Goal: Check status: Check status

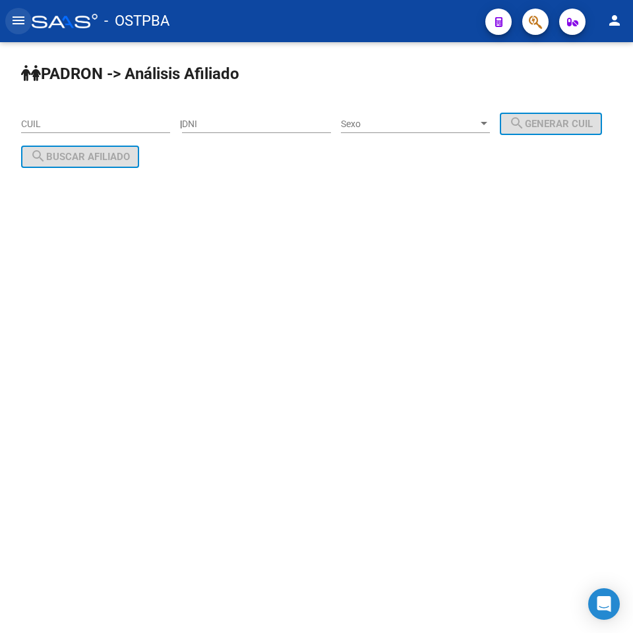
click at [17, 17] on mat-icon "menu" at bounding box center [19, 21] width 16 height 16
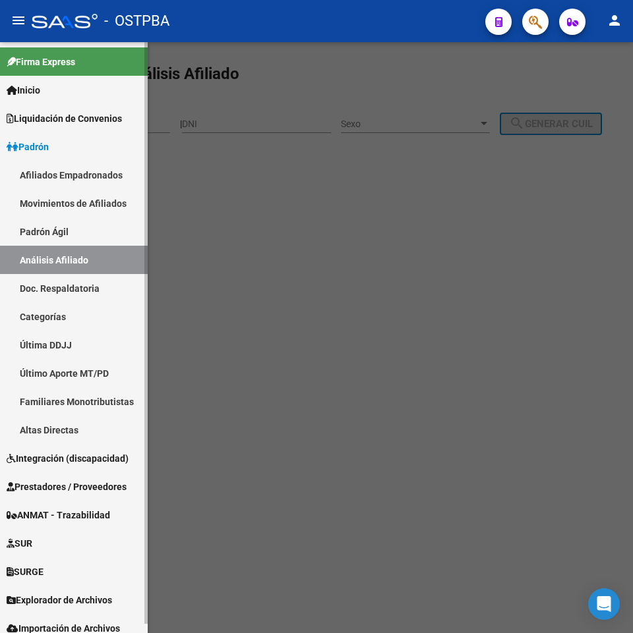
scroll to position [9, 0]
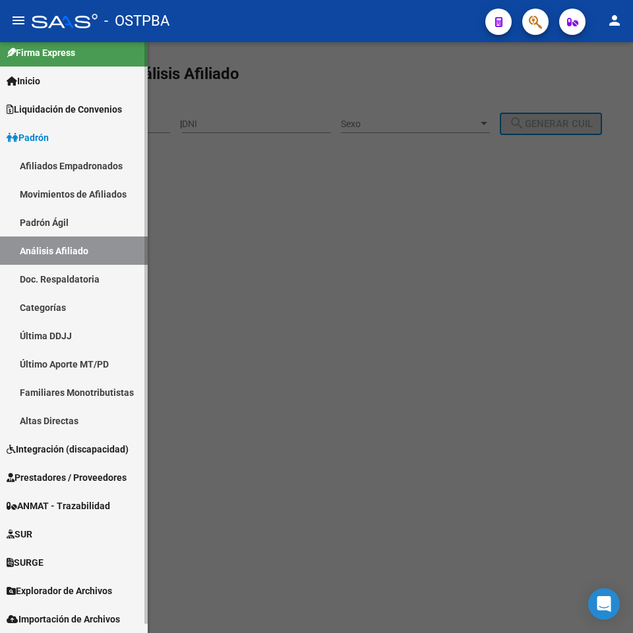
click at [62, 590] on span "Explorador de Archivos" at bounding box center [59, 591] width 105 height 14
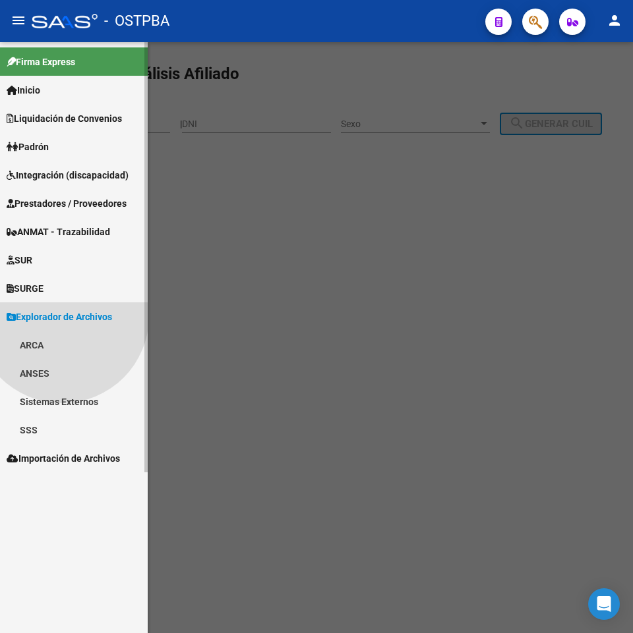
scroll to position [0, 0]
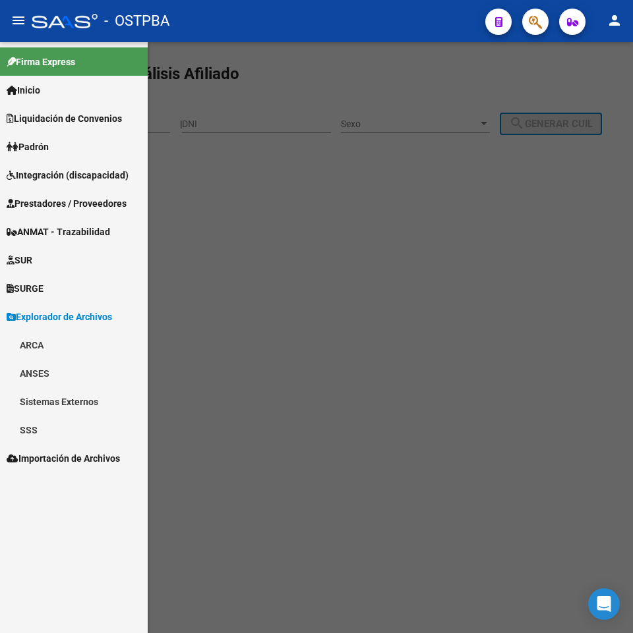
click at [48, 430] on link "SSS" at bounding box center [74, 430] width 148 height 28
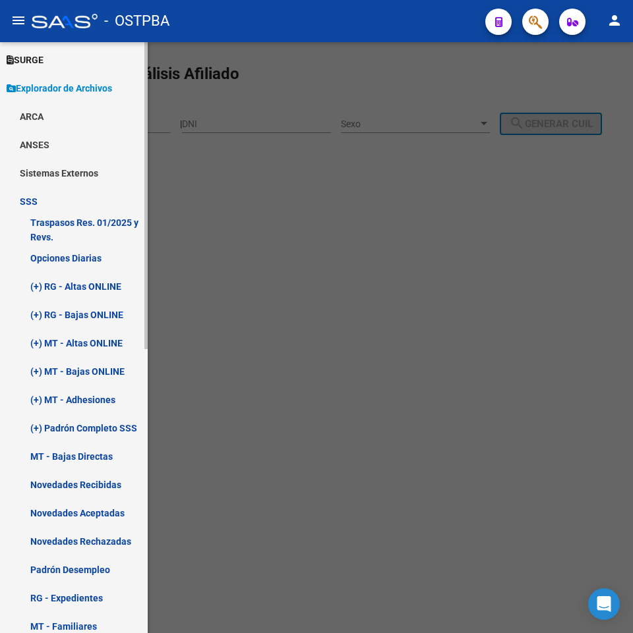
scroll to position [264, 0]
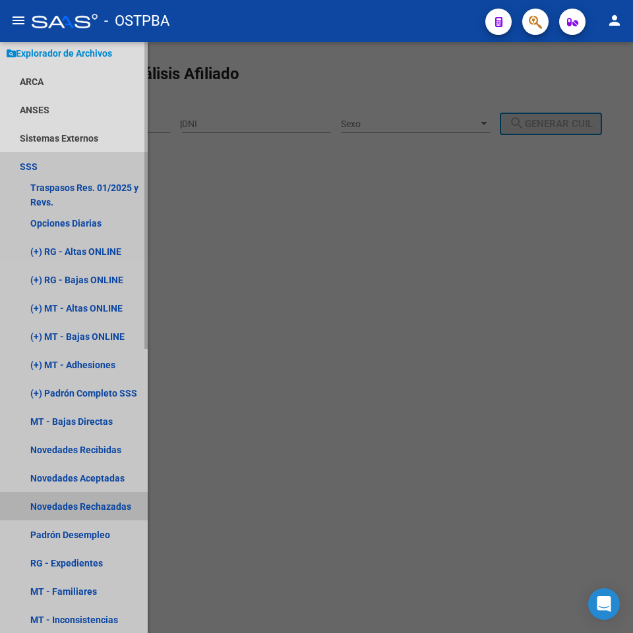
click at [115, 499] on link "Novedades Rechazadas" at bounding box center [74, 506] width 148 height 28
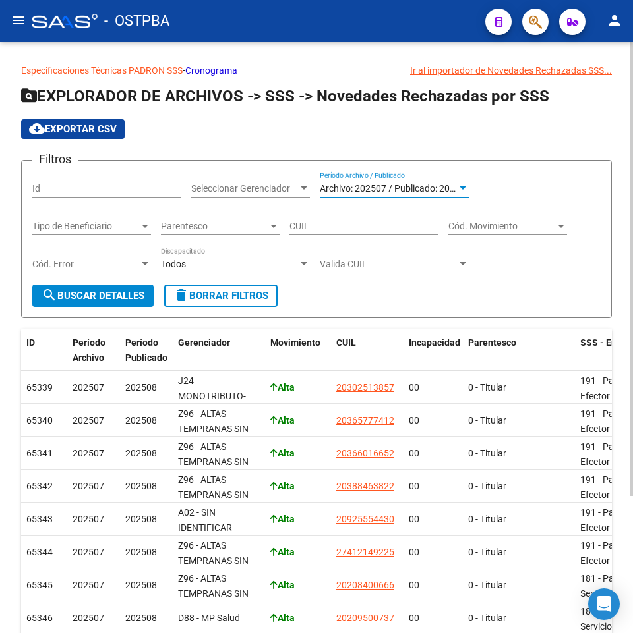
click at [452, 189] on span "Archivo: 202507 / Publicado: 202508" at bounding box center [395, 188] width 151 height 11
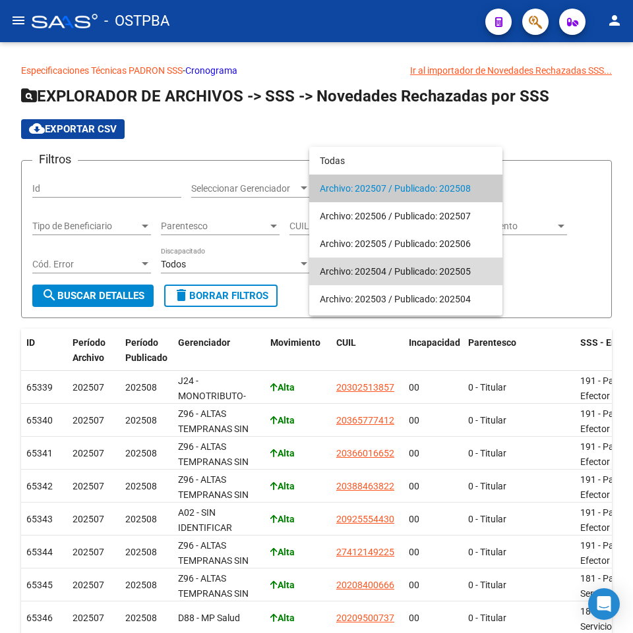
click at [454, 275] on span "Archivo: 202504 / Publicado: 202505" at bounding box center [406, 272] width 172 height 28
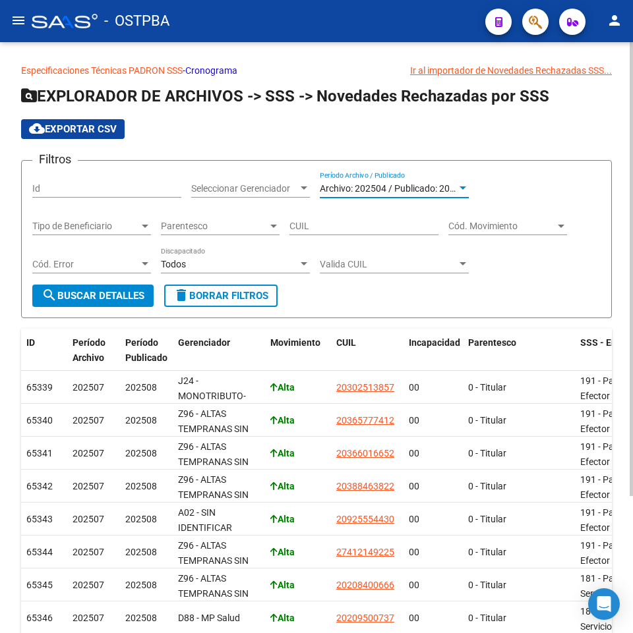
click at [323, 225] on input "CUIL" at bounding box center [363, 226] width 149 height 11
paste input "27-34537969-5"
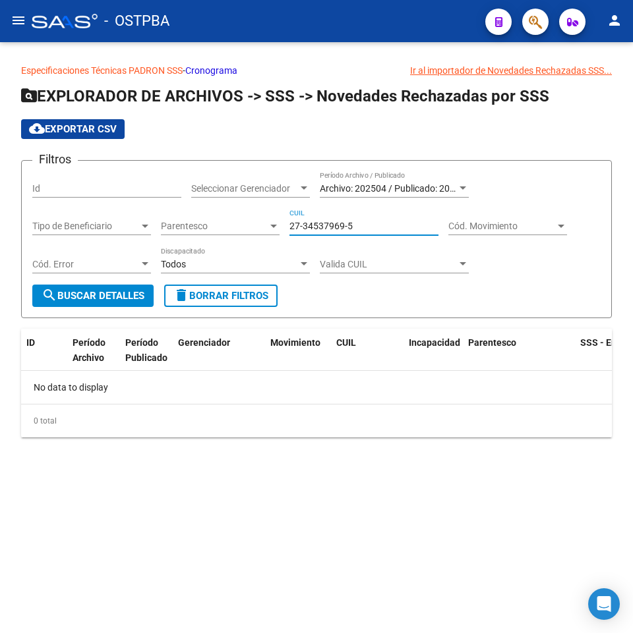
type input "27-34537969-5"
click at [404, 188] on span "Archivo: 202504 / Publicado: 202505" at bounding box center [395, 188] width 151 height 11
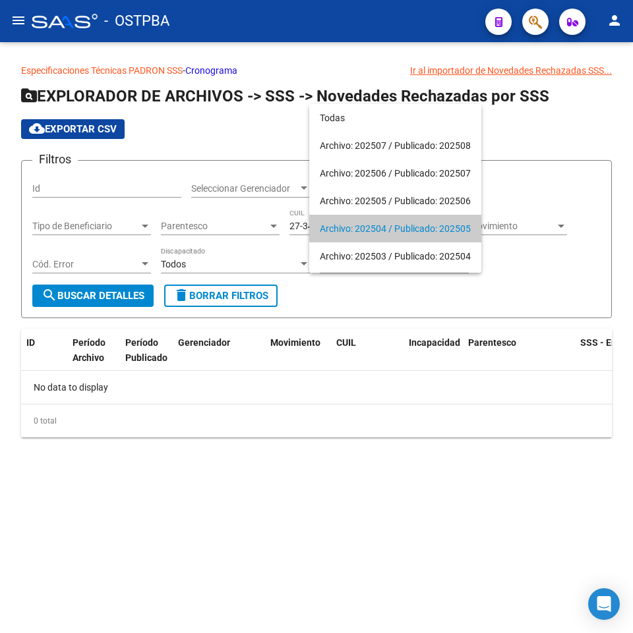
scroll to position [40, 0]
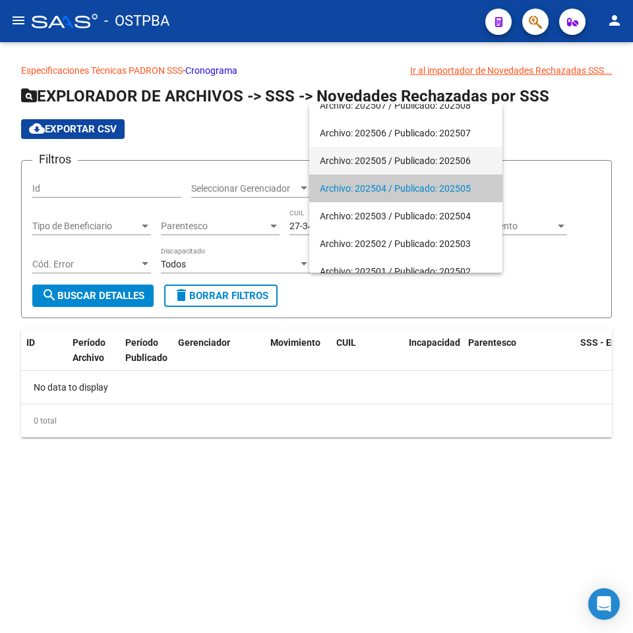
click at [418, 158] on span "Archivo: 202505 / Publicado: 202506" at bounding box center [406, 161] width 172 height 28
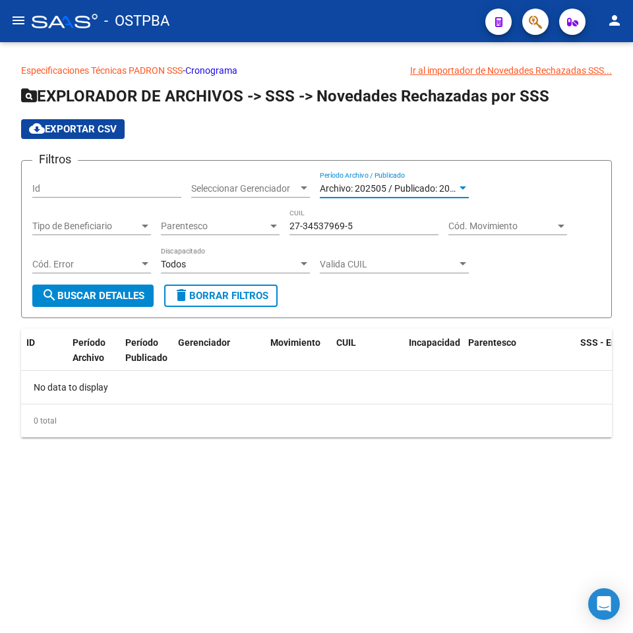
click at [51, 306] on button "search Buscar Detalles" at bounding box center [92, 296] width 121 height 22
click at [374, 188] on span "Archivo: 202505 / Publicado: 202506" at bounding box center [395, 188] width 151 height 11
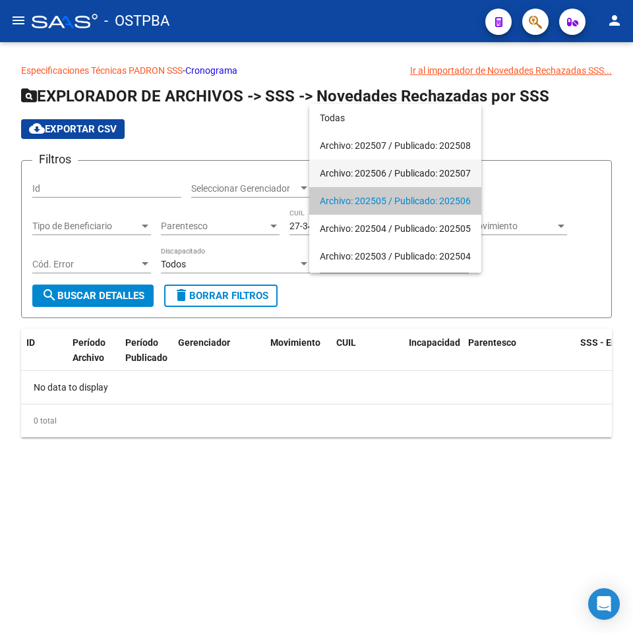
scroll to position [13, 0]
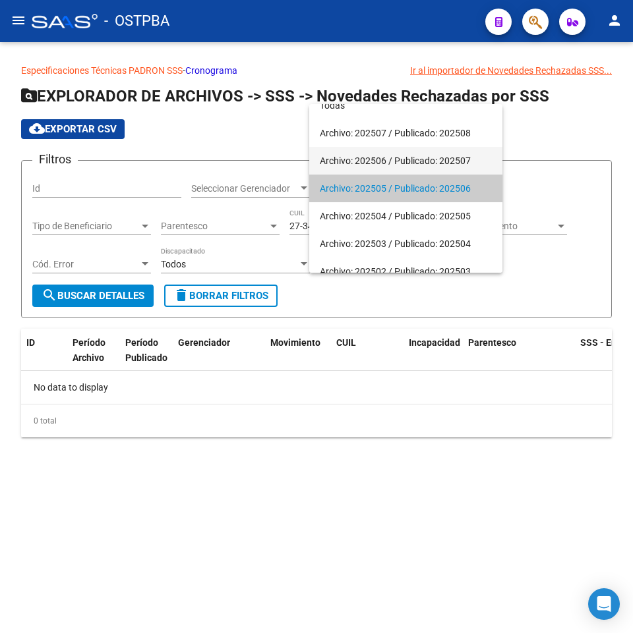
click at [404, 148] on span "Archivo: 202506 / Publicado: 202507" at bounding box center [406, 161] width 172 height 28
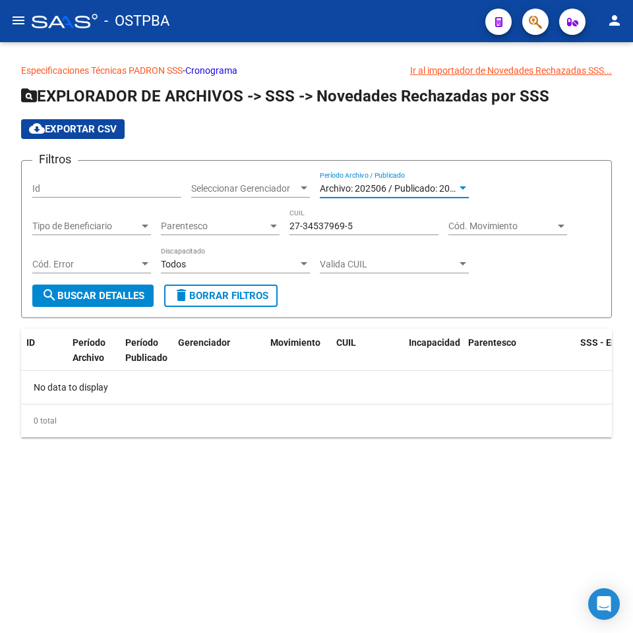
click at [82, 295] on span "search Buscar Detalles" at bounding box center [93, 296] width 103 height 12
click at [406, 183] on span "Archivo: 202506 / Publicado: 202507" at bounding box center [395, 188] width 151 height 11
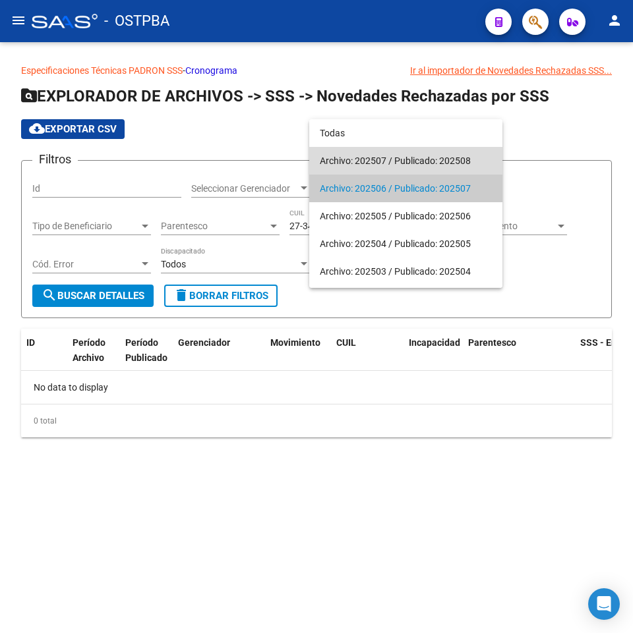
click at [405, 162] on span "Archivo: 202507 / Publicado: 202508" at bounding box center [406, 161] width 172 height 28
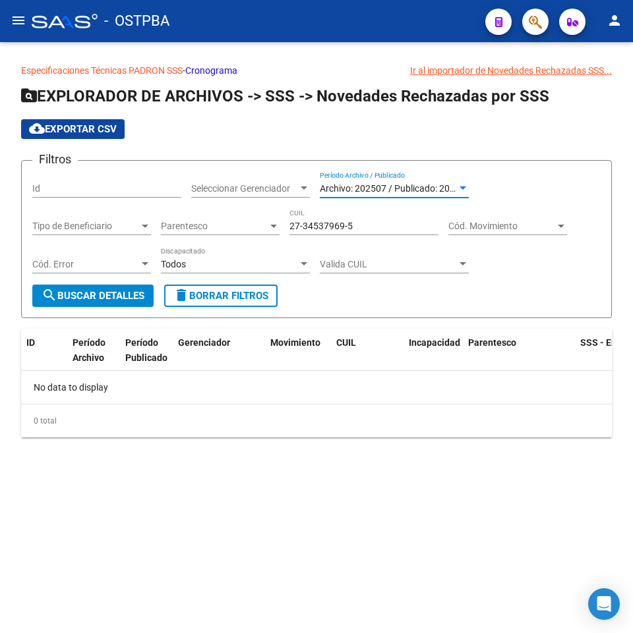
click at [107, 297] on span "search Buscar Detalles" at bounding box center [93, 296] width 103 height 12
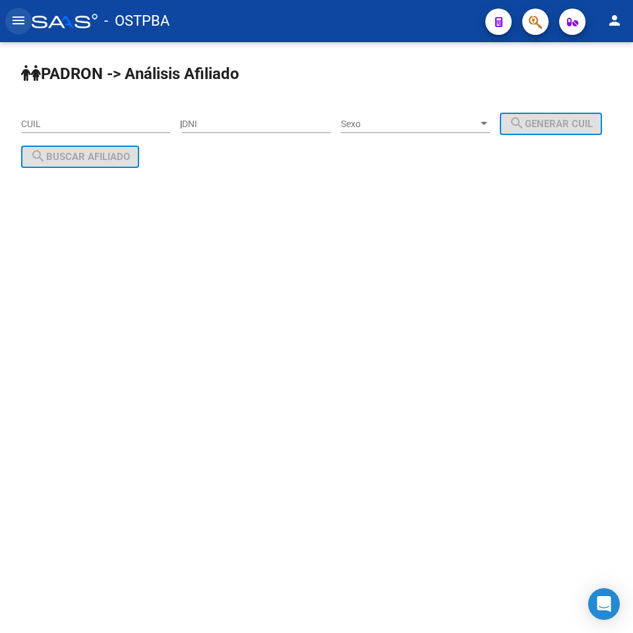
click at [18, 32] on button "menu" at bounding box center [18, 21] width 26 height 26
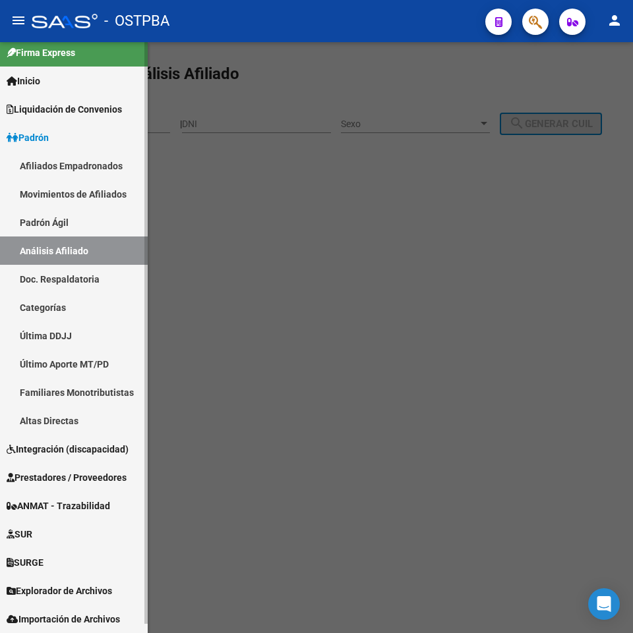
click at [86, 593] on span "Explorador de Archivos" at bounding box center [59, 591] width 105 height 14
click at [66, 590] on span "Explorador de Archivos" at bounding box center [59, 591] width 105 height 14
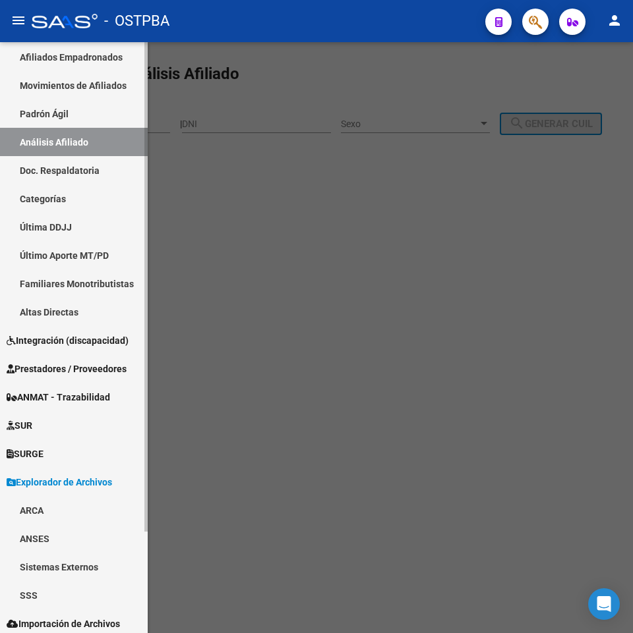
scroll to position [123, 0]
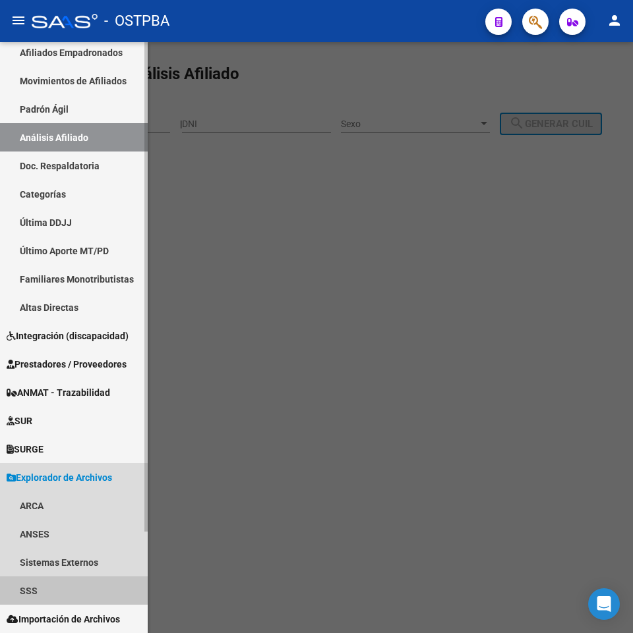
click at [60, 588] on link "SSS" at bounding box center [74, 591] width 148 height 28
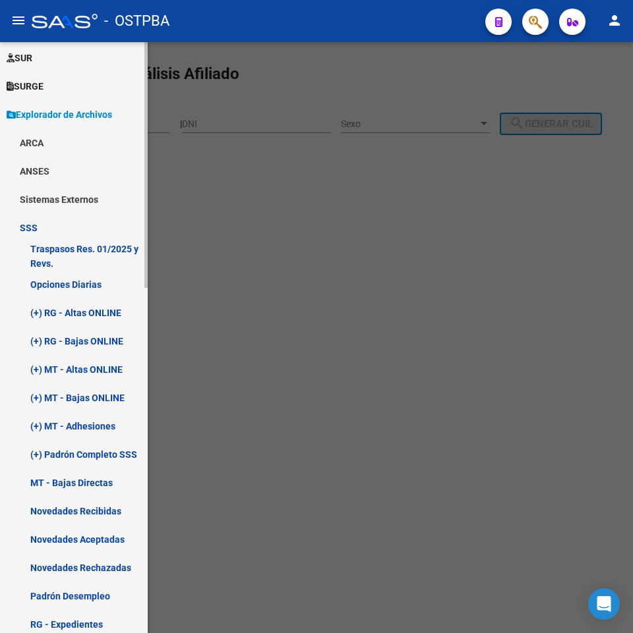
scroll to position [518, 0]
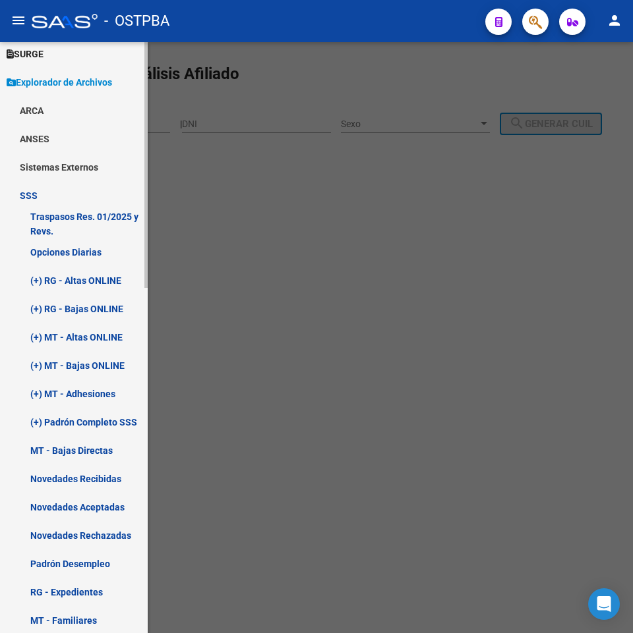
click at [117, 516] on link "Novedades Aceptadas" at bounding box center [74, 507] width 148 height 28
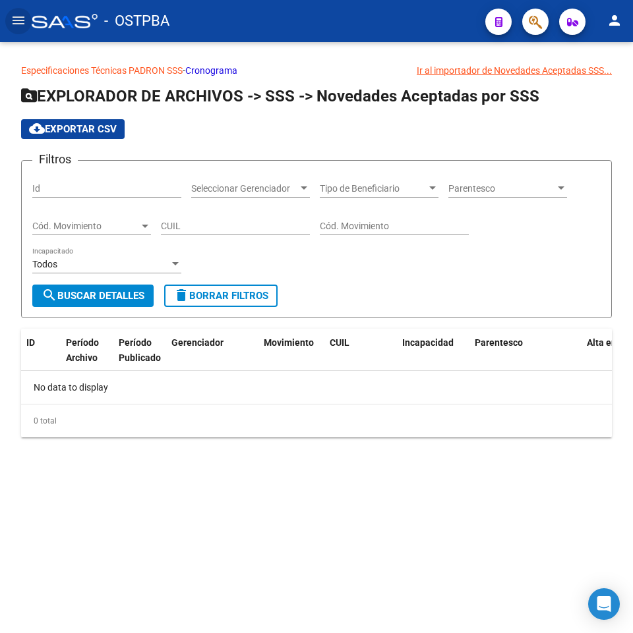
scroll to position [259, 0]
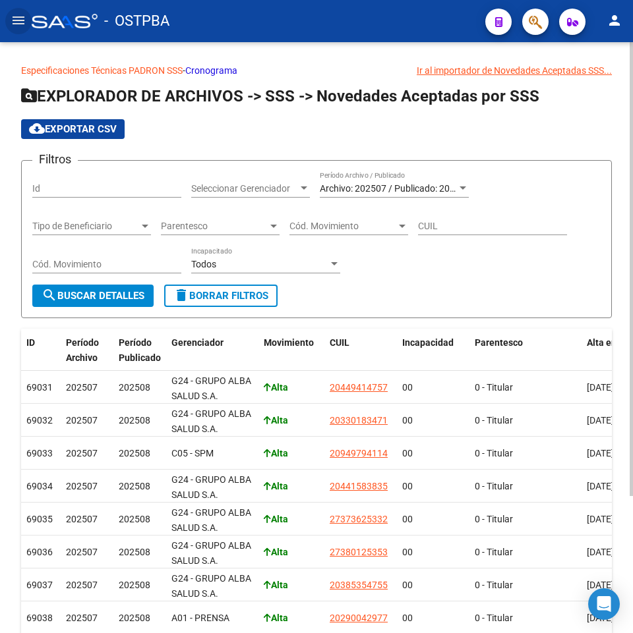
click at [407, 179] on div "Archivo: 202507 / Publicado: 202508 Período Archivo / Publicado" at bounding box center [394, 184] width 149 height 26
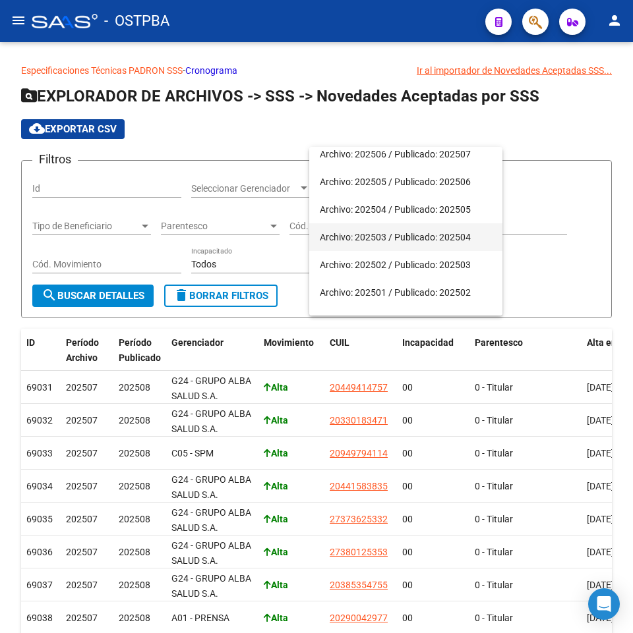
scroll to position [66, 0]
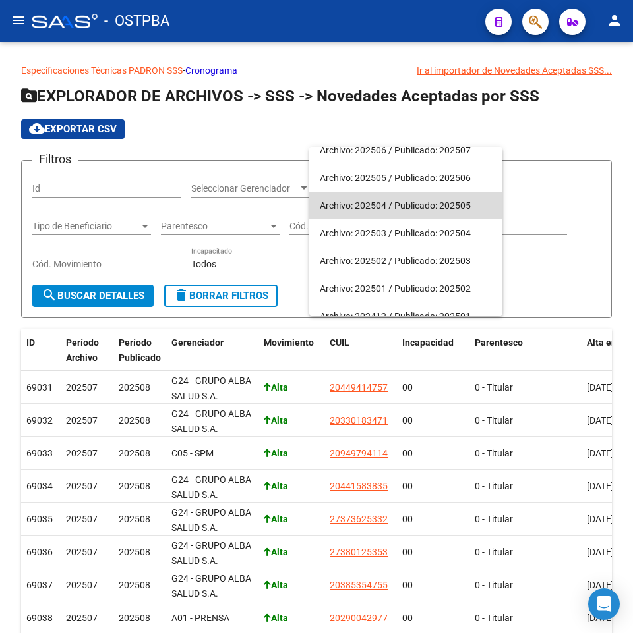
click at [439, 210] on span "Archivo: 202504 / Publicado: 202505" at bounding box center [406, 206] width 172 height 28
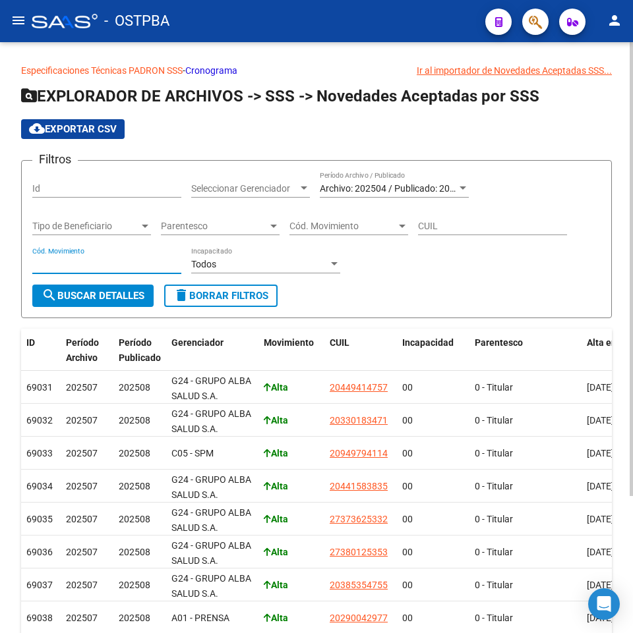
click at [121, 264] on input "Cód. Movimiento" at bounding box center [106, 264] width 149 height 11
click at [427, 227] on input "CUIL" at bounding box center [492, 226] width 149 height 11
paste input "27-34537969-5"
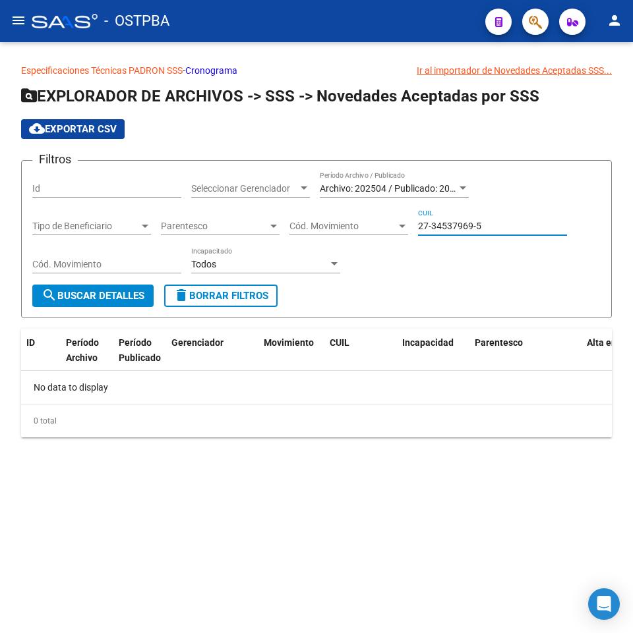
type input "27-34537969-5"
click at [428, 188] on span "Archivo: 202504 / Publicado: 202505" at bounding box center [395, 188] width 151 height 11
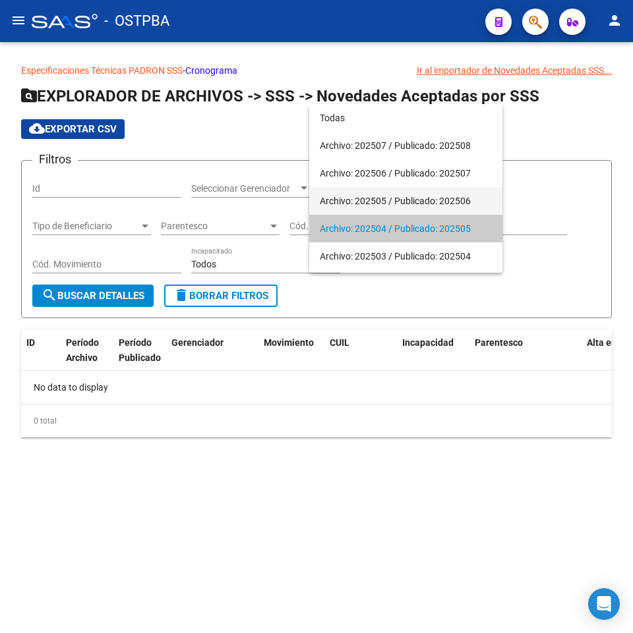
scroll to position [40, 0]
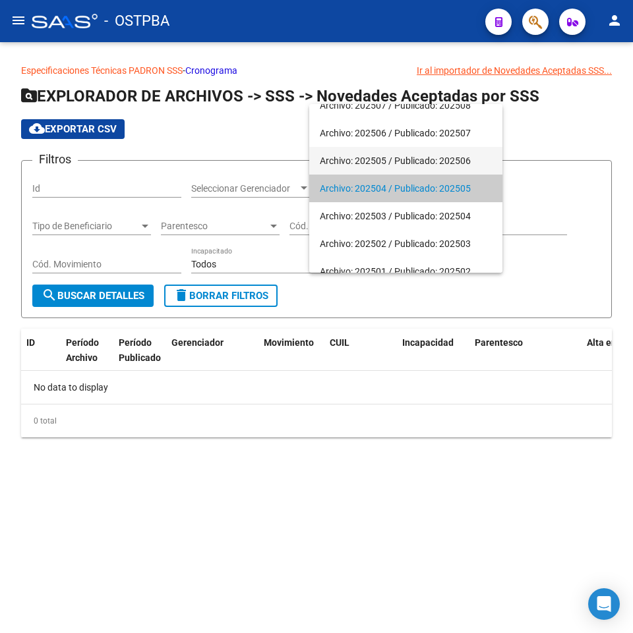
click at [425, 164] on span "Archivo: 202505 / Publicado: 202506" at bounding box center [406, 161] width 172 height 28
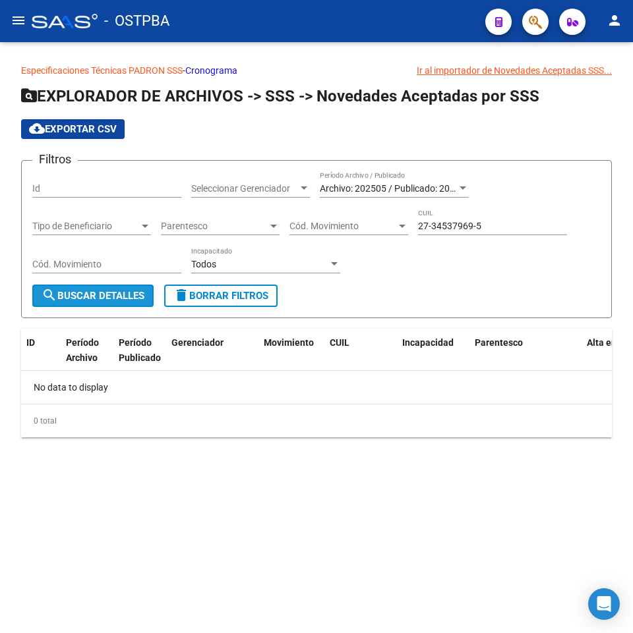
click at [110, 299] on span "search Buscar Detalles" at bounding box center [93, 296] width 103 height 12
click at [435, 183] on span "Archivo: 202505 / Publicado: 202506" at bounding box center [395, 188] width 151 height 11
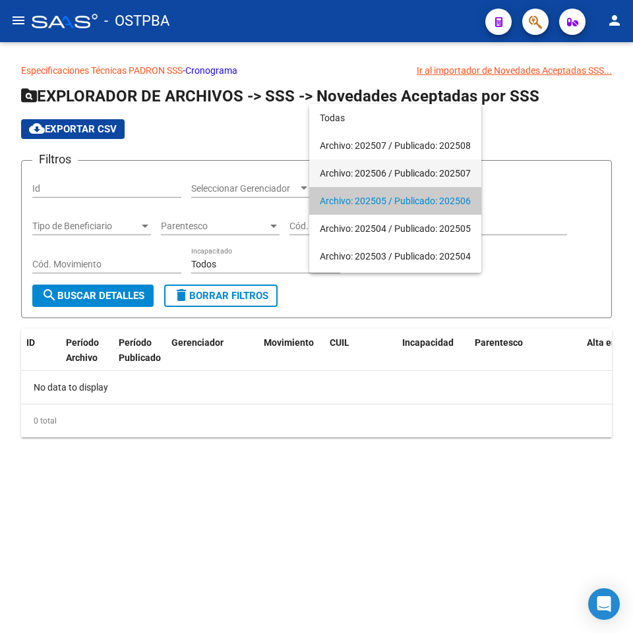
scroll to position [13, 0]
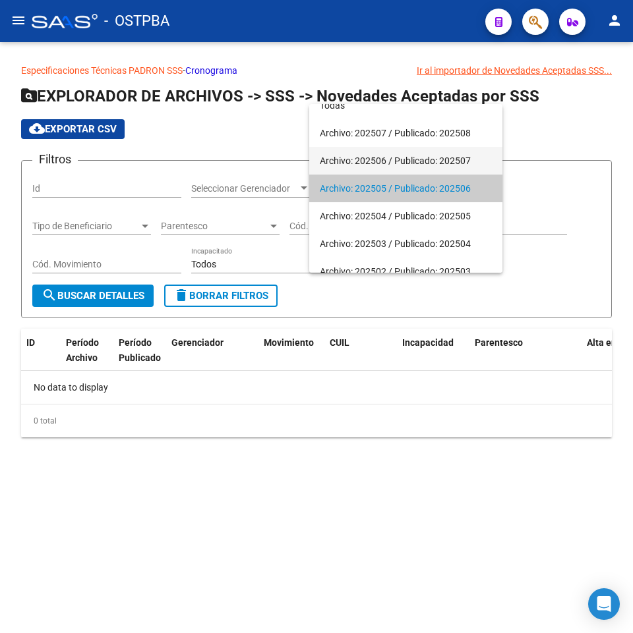
click at [436, 156] on span "Archivo: 202506 / Publicado: 202507" at bounding box center [406, 161] width 172 height 28
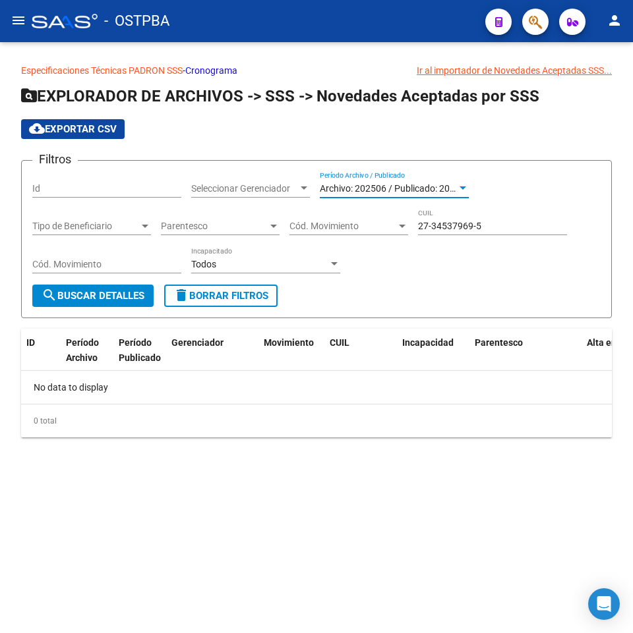
click at [95, 304] on button "search Buscar Detalles" at bounding box center [92, 296] width 121 height 22
click at [393, 188] on span "Archivo: 202506 / Publicado: 202507" at bounding box center [395, 188] width 151 height 11
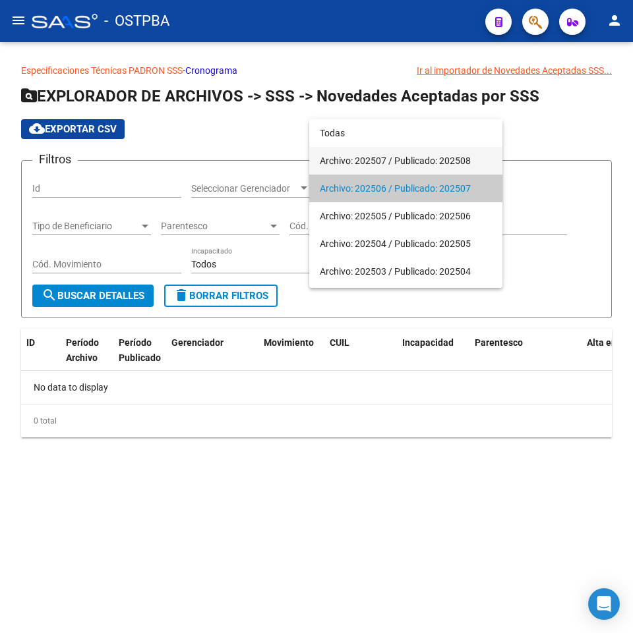
click at [398, 167] on span "Archivo: 202507 / Publicado: 202508" at bounding box center [406, 161] width 172 height 28
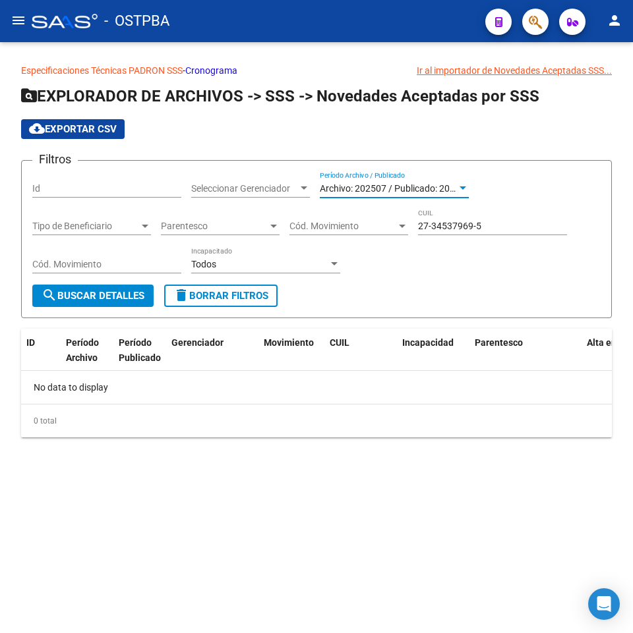
click at [55, 294] on mat-icon "search" at bounding box center [50, 295] width 16 height 16
click at [403, 187] on span "Archivo: 202507 / Publicado: 202508" at bounding box center [395, 188] width 151 height 11
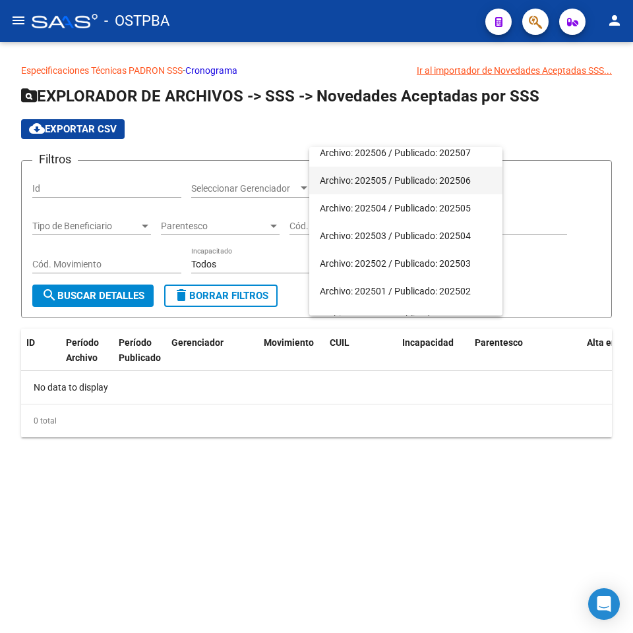
scroll to position [66, 0]
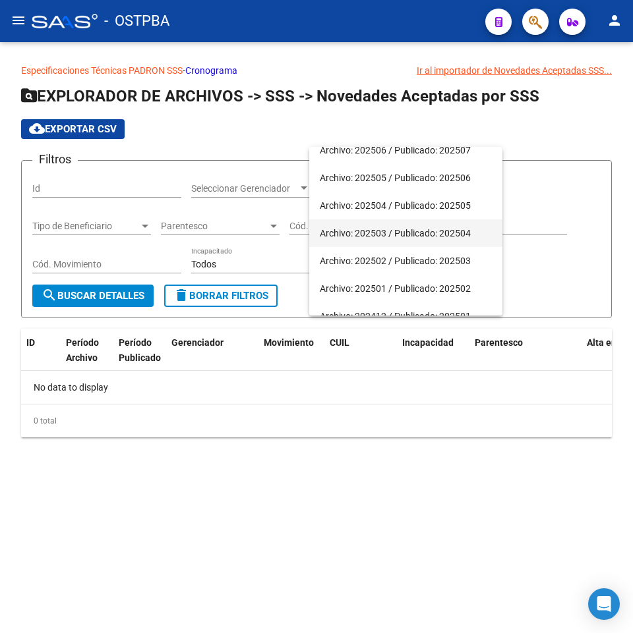
click at [455, 229] on span "Archivo: 202503 / Publicado: 202504" at bounding box center [406, 233] width 172 height 28
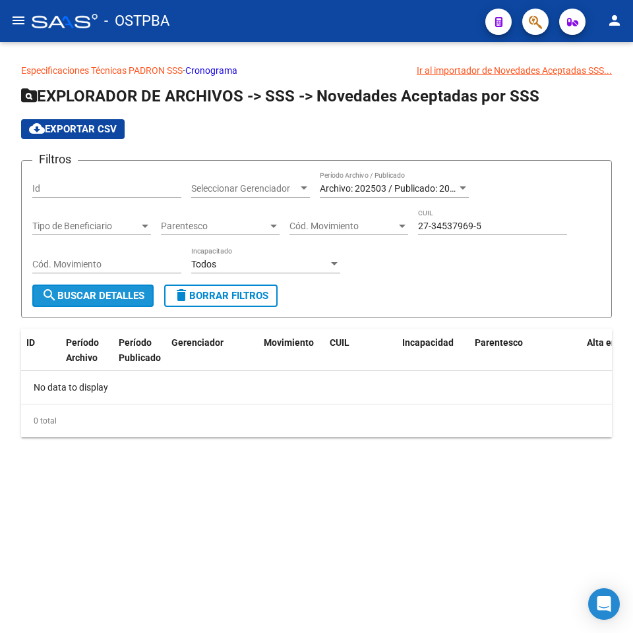
click at [96, 299] on span "search Buscar Detalles" at bounding box center [93, 296] width 103 height 12
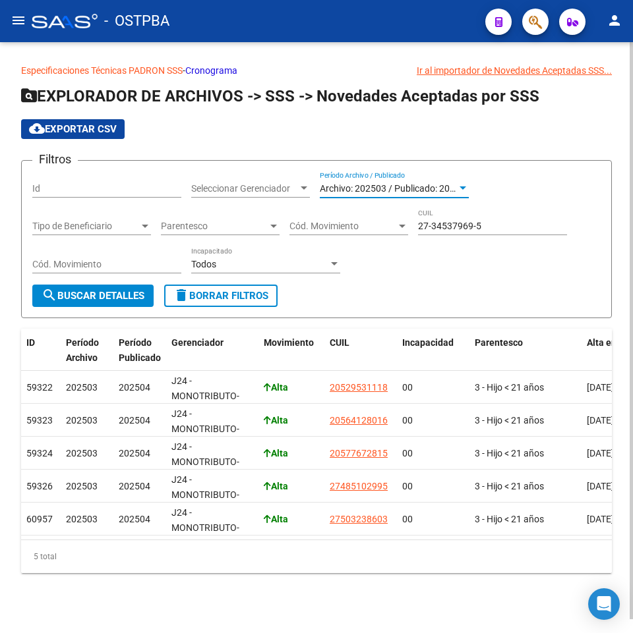
click at [390, 187] on span "Archivo: 202503 / Publicado: 202504" at bounding box center [395, 188] width 151 height 11
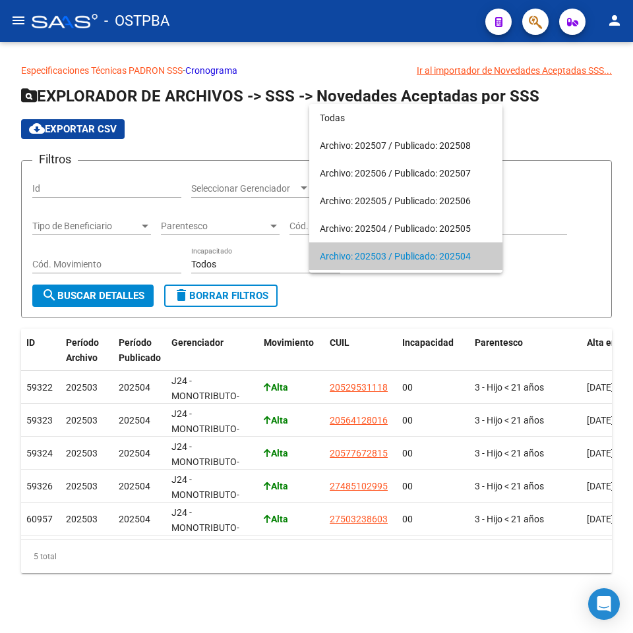
scroll to position [68, 0]
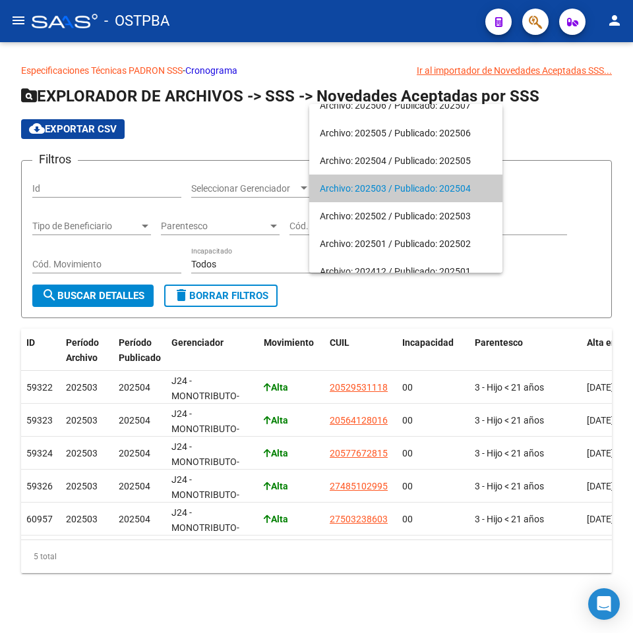
click at [561, 283] on div at bounding box center [316, 316] width 633 height 633
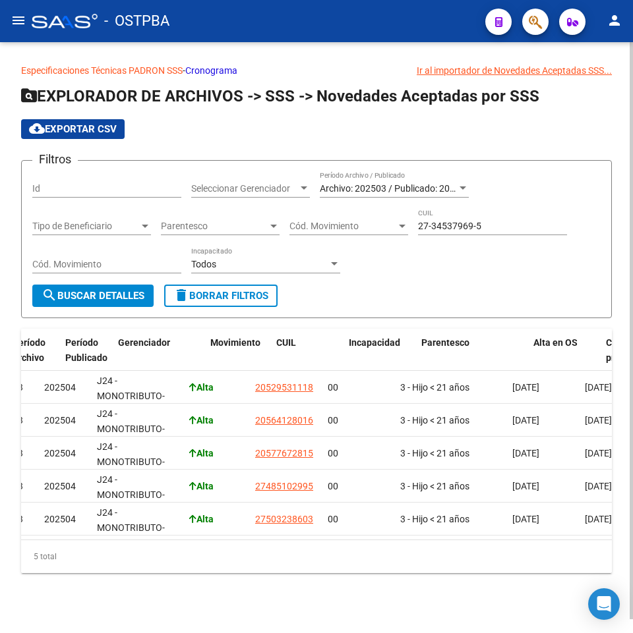
scroll to position [0, 0]
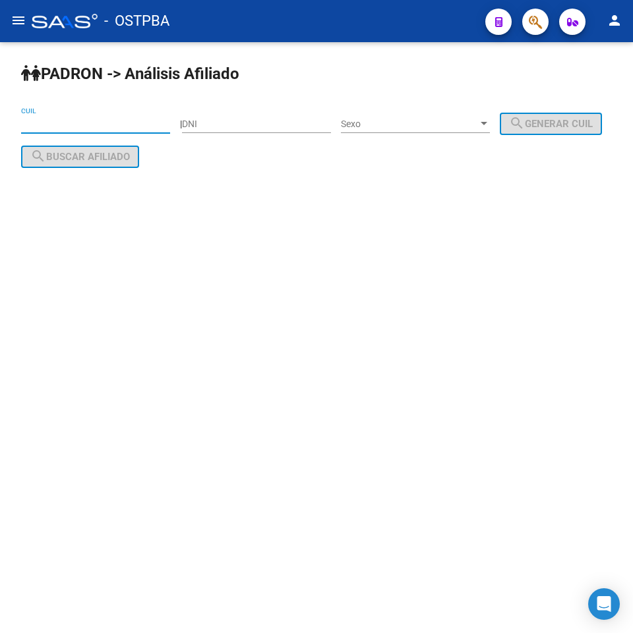
click at [103, 119] on input "CUIL" at bounding box center [95, 124] width 149 height 11
paste input "27-34537969-5"
type input "27-34537969-5"
click at [130, 156] on span "search Buscar afiliado" at bounding box center [80, 157] width 100 height 12
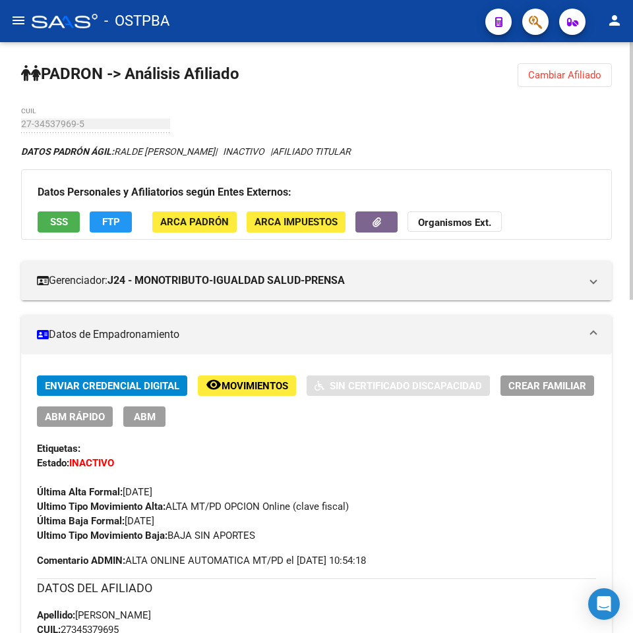
click at [206, 387] on mat-icon "remove_red_eye" at bounding box center [214, 385] width 16 height 16
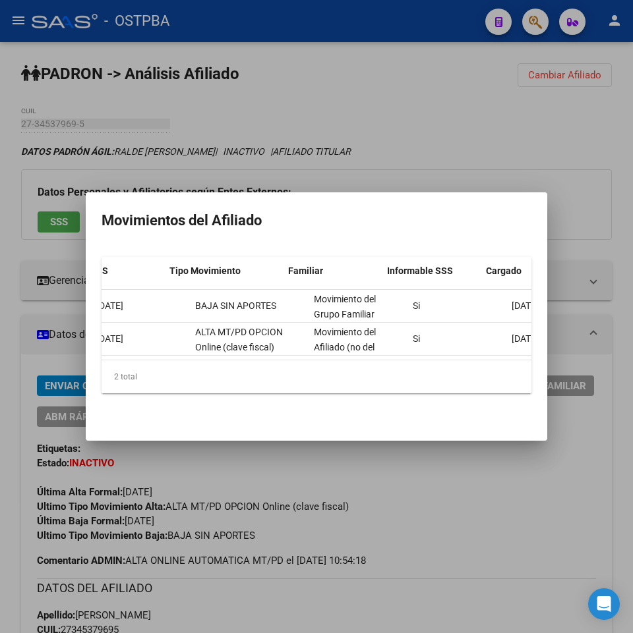
scroll to position [0, 409]
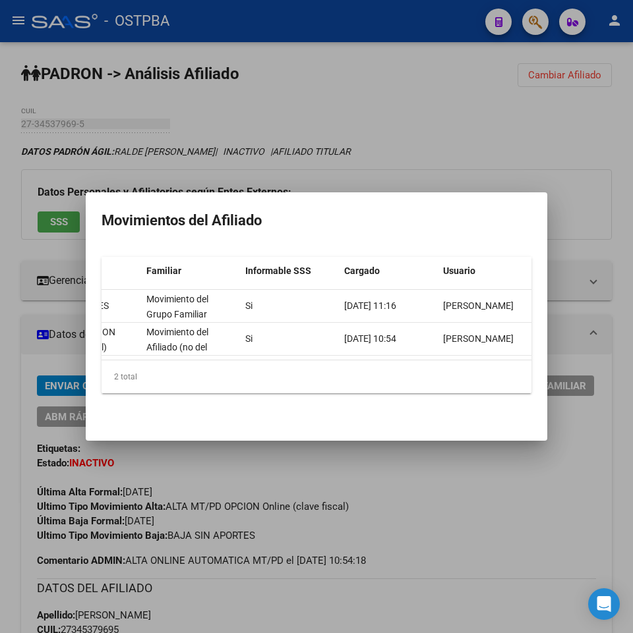
click at [445, 455] on div at bounding box center [316, 316] width 633 height 633
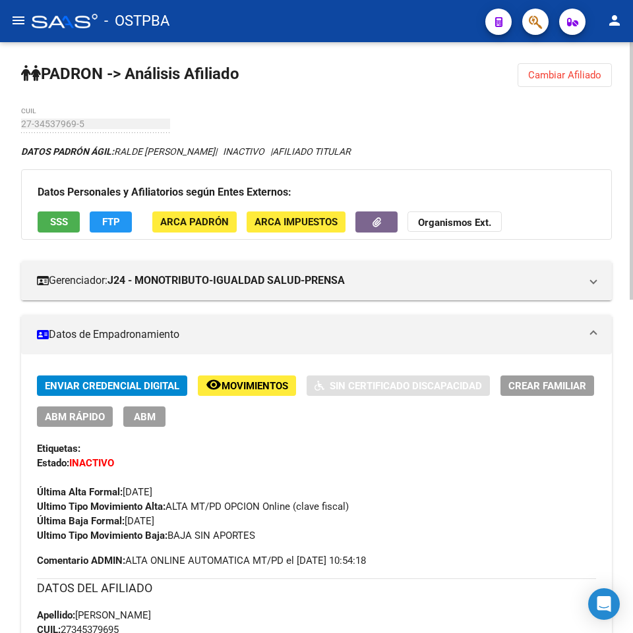
click at [24, 21] on mat-icon "menu" at bounding box center [19, 21] width 16 height 16
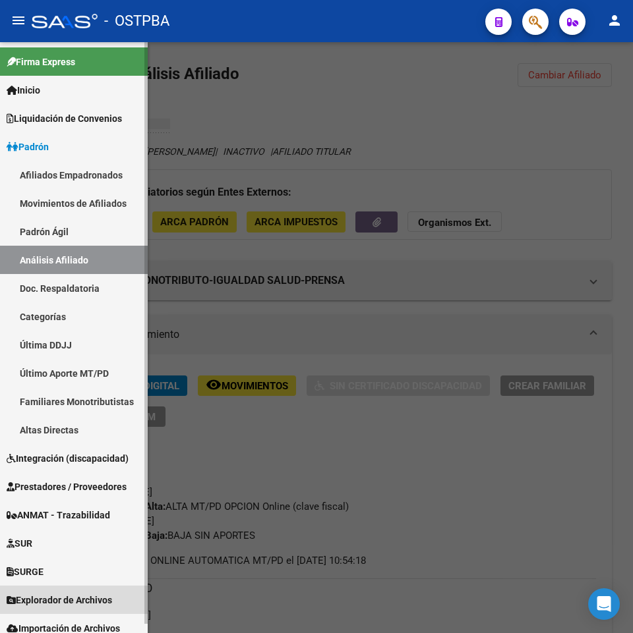
click at [51, 590] on link "Explorador de Archivos" at bounding box center [74, 600] width 148 height 28
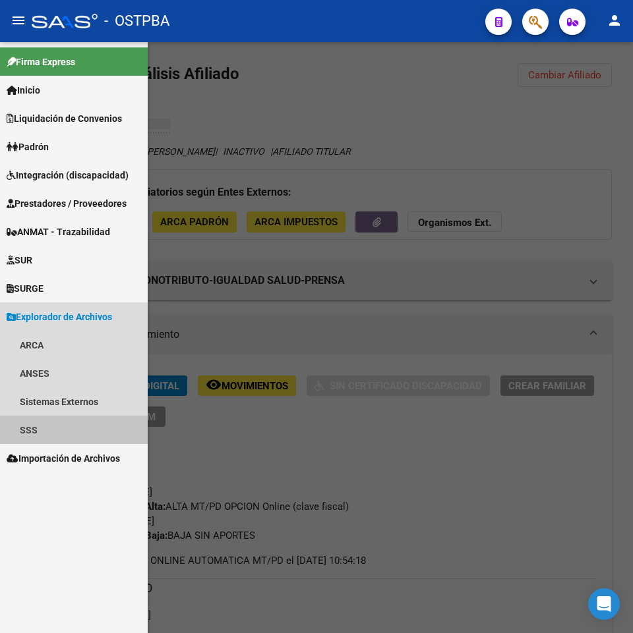
click at [61, 428] on link "SSS" at bounding box center [74, 430] width 148 height 28
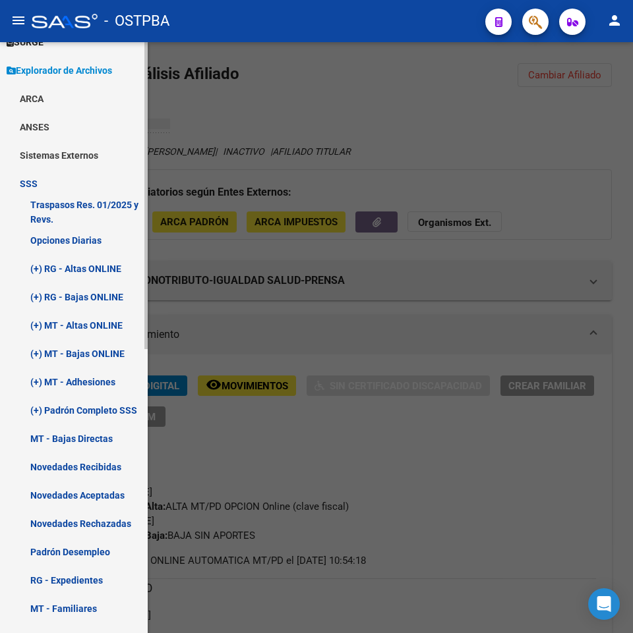
scroll to position [264, 0]
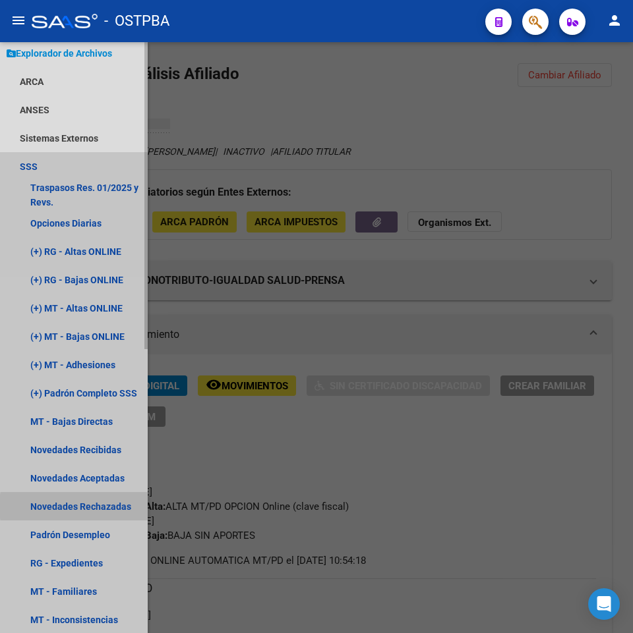
click at [112, 507] on link "Novedades Rechazadas" at bounding box center [74, 506] width 148 height 28
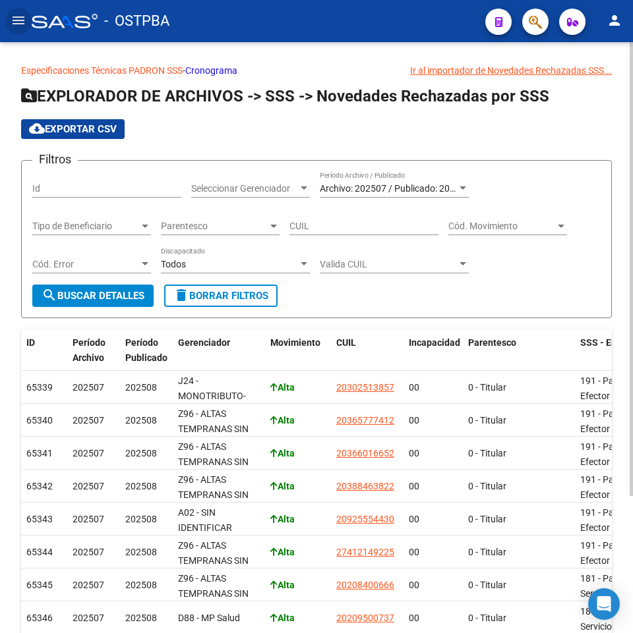
click at [444, 170] on form "Filtros Id Seleccionar Gerenciador Seleccionar Gerenciador Archivo: 202507 / Pu…" at bounding box center [316, 239] width 590 height 158
click at [437, 183] on span "Archivo: 202507 / Publicado: 202508" at bounding box center [395, 188] width 151 height 11
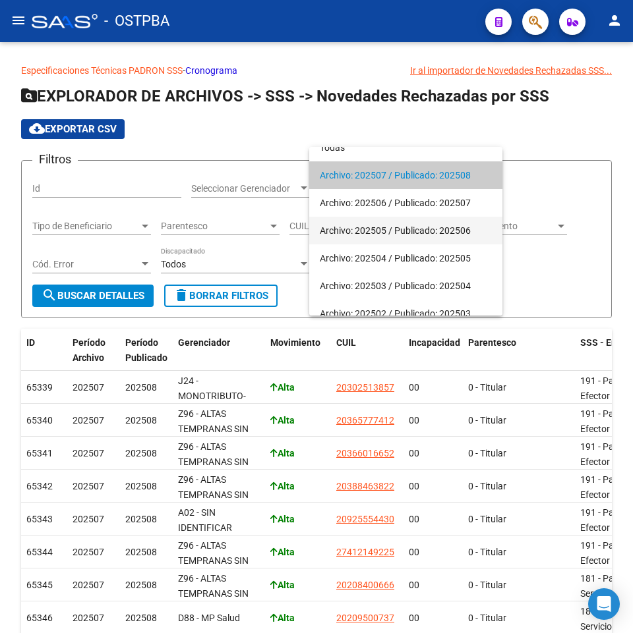
scroll to position [66, 0]
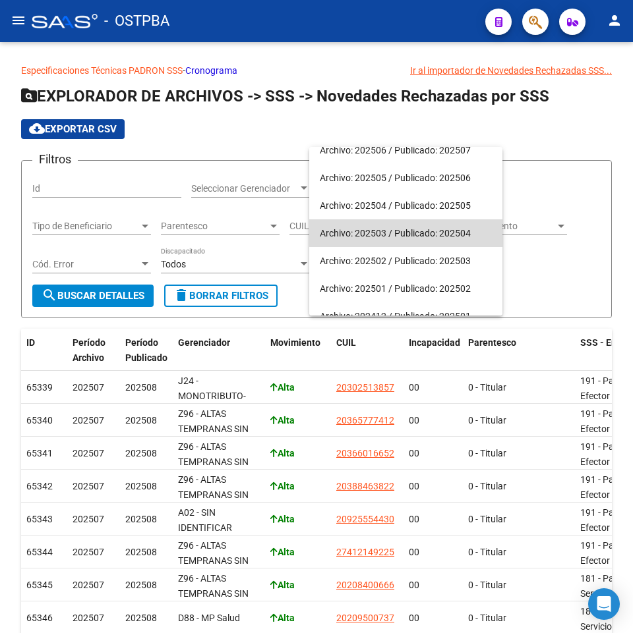
click at [444, 233] on span "Archivo: 202503 / Publicado: 202504" at bounding box center [406, 233] width 172 height 28
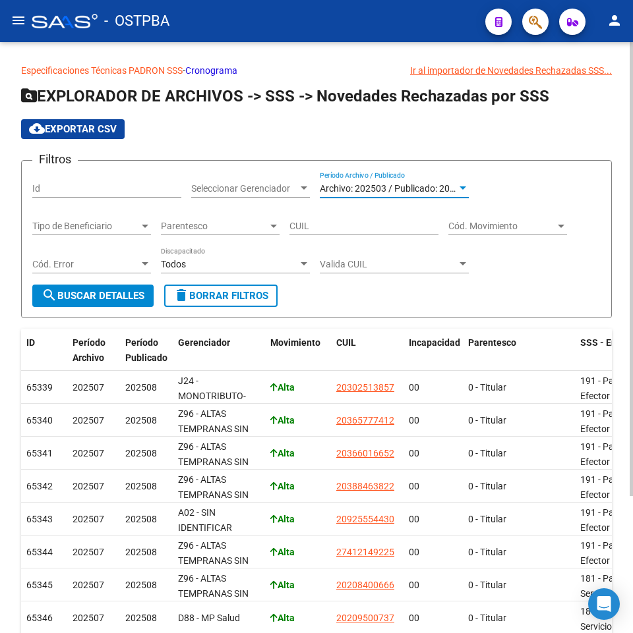
click at [353, 213] on div "CUIL" at bounding box center [363, 222] width 149 height 26
paste input "27-34537969-5"
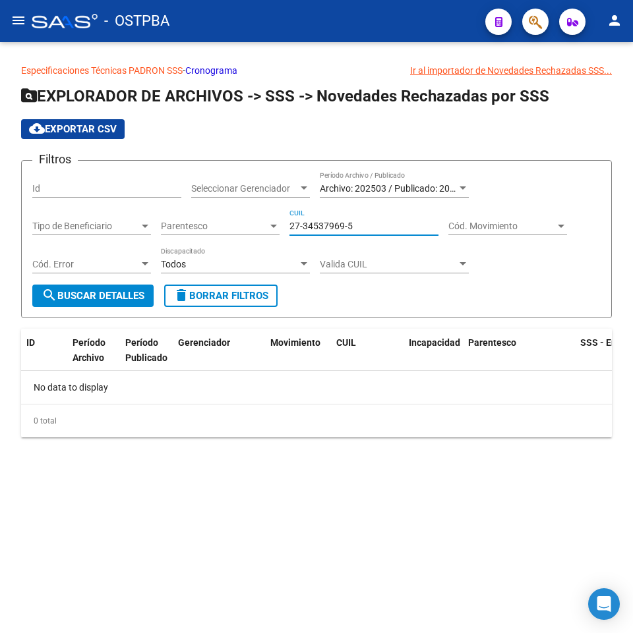
type input "27-34537969-5"
click at [383, 191] on span "Archivo: 202503 / Publicado: 202504" at bounding box center [395, 188] width 151 height 11
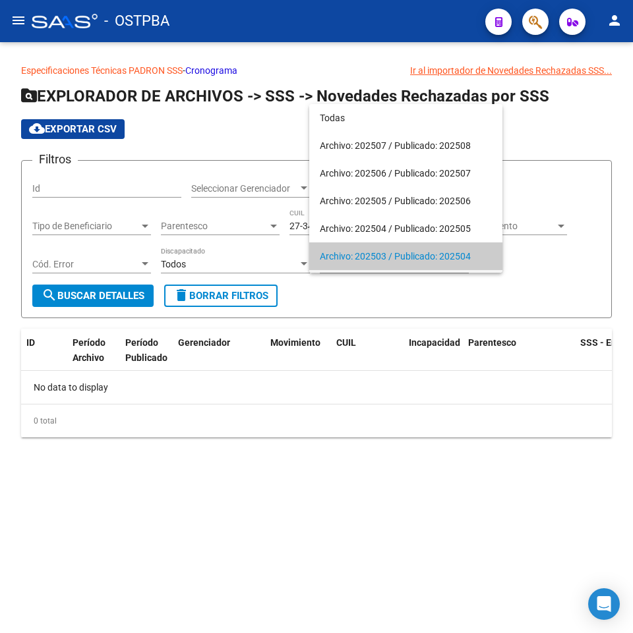
scroll to position [68, 0]
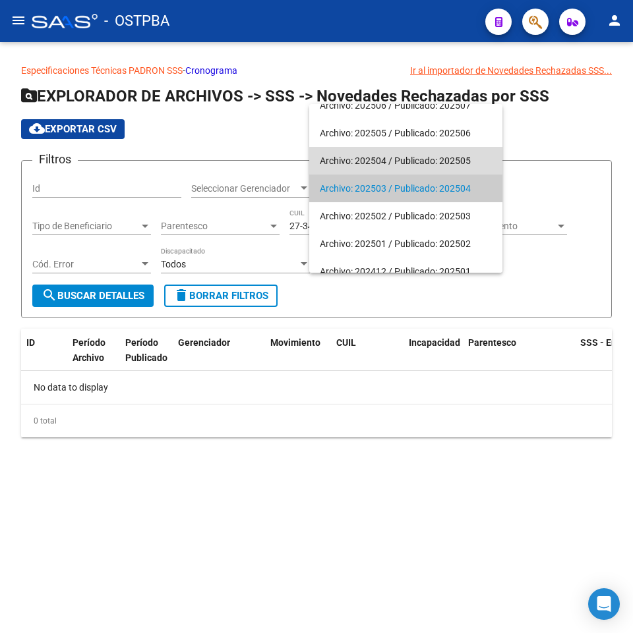
click at [412, 173] on span "Archivo: 202504 / Publicado: 202505" at bounding box center [406, 161] width 172 height 28
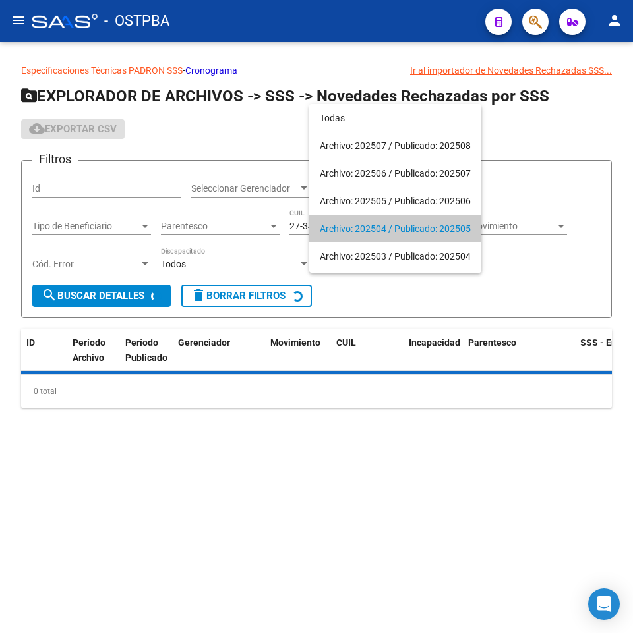
scroll to position [40, 0]
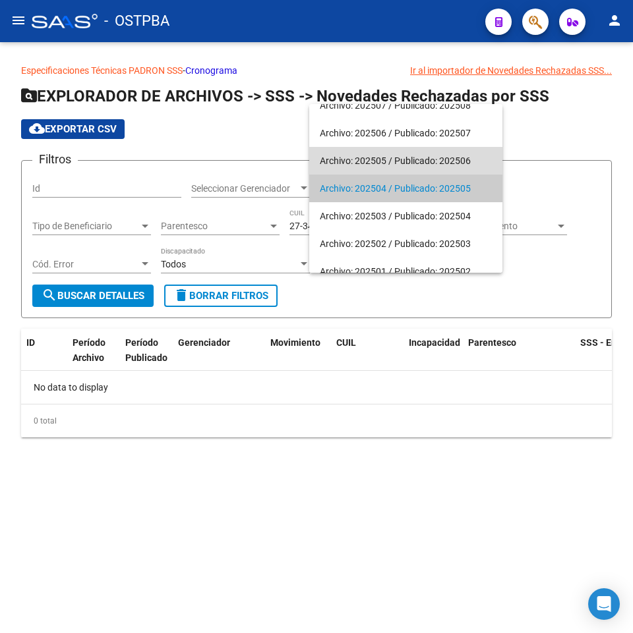
click at [343, 161] on span "Archivo: 202505 / Publicado: 202506" at bounding box center [406, 161] width 172 height 28
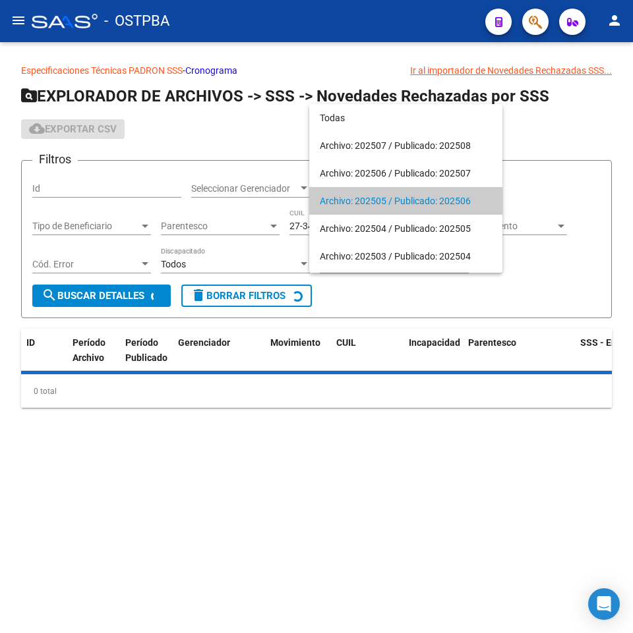
scroll to position [13, 0]
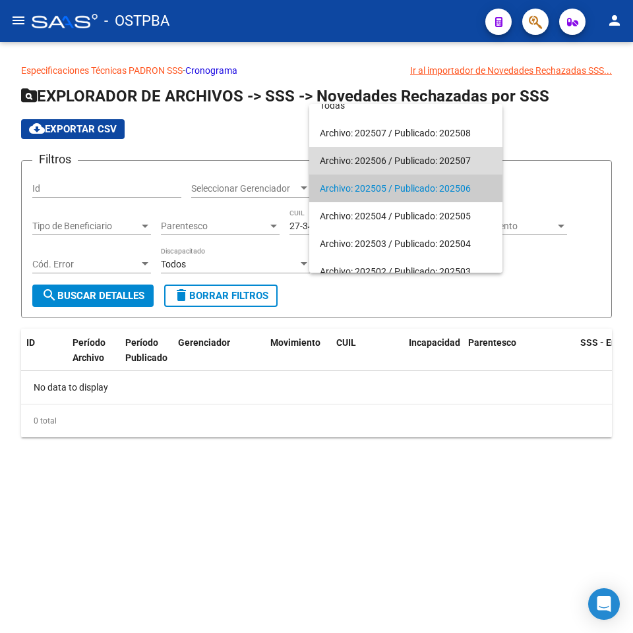
click at [343, 161] on span "Archivo: 202506 / Publicado: 202507" at bounding box center [406, 161] width 172 height 28
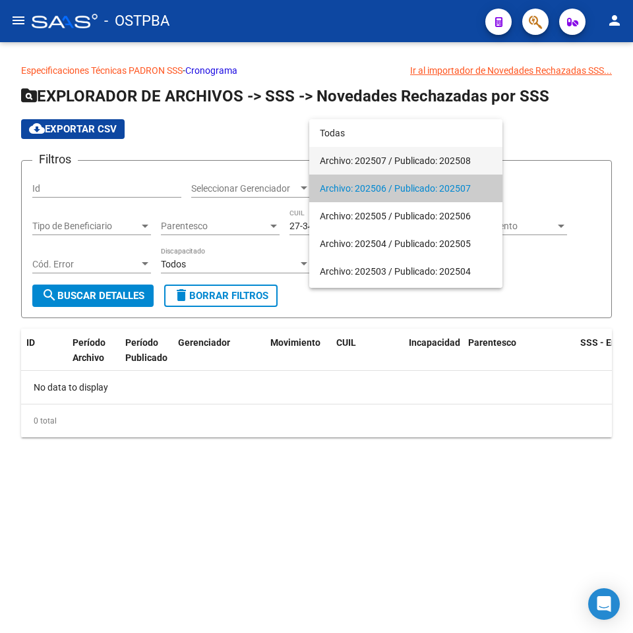
click at [343, 161] on span "Archivo: 202507 / Publicado: 202508" at bounding box center [406, 161] width 172 height 28
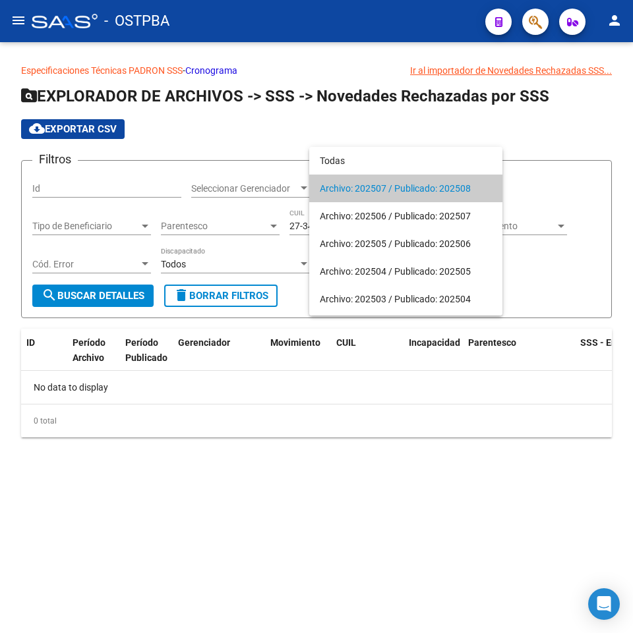
click at [467, 134] on div at bounding box center [316, 316] width 633 height 633
